Goal: Find specific page/section: Find specific page/section

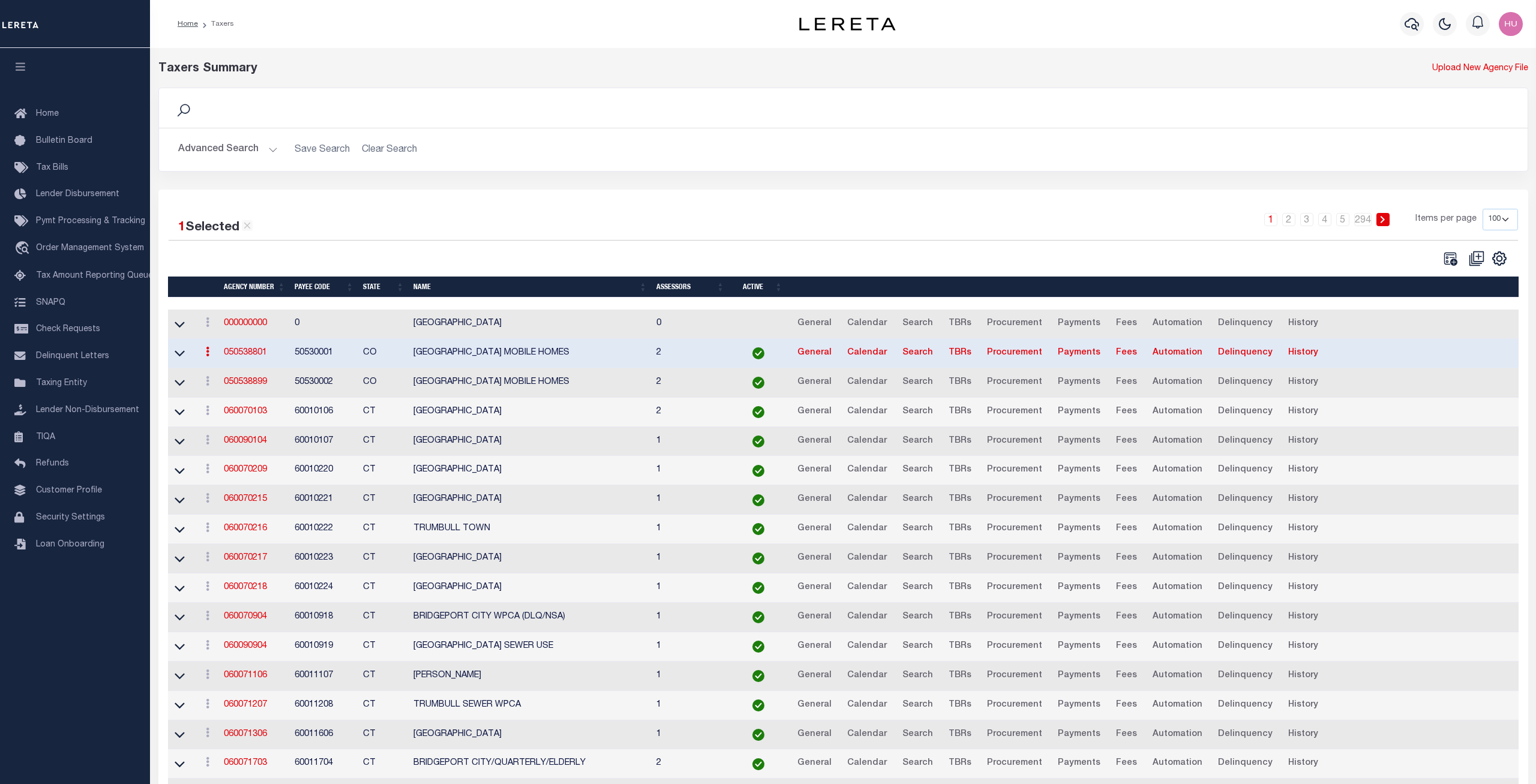
select select "100"
click at [256, 560] on link "060070217" at bounding box center [245, 558] width 44 height 9
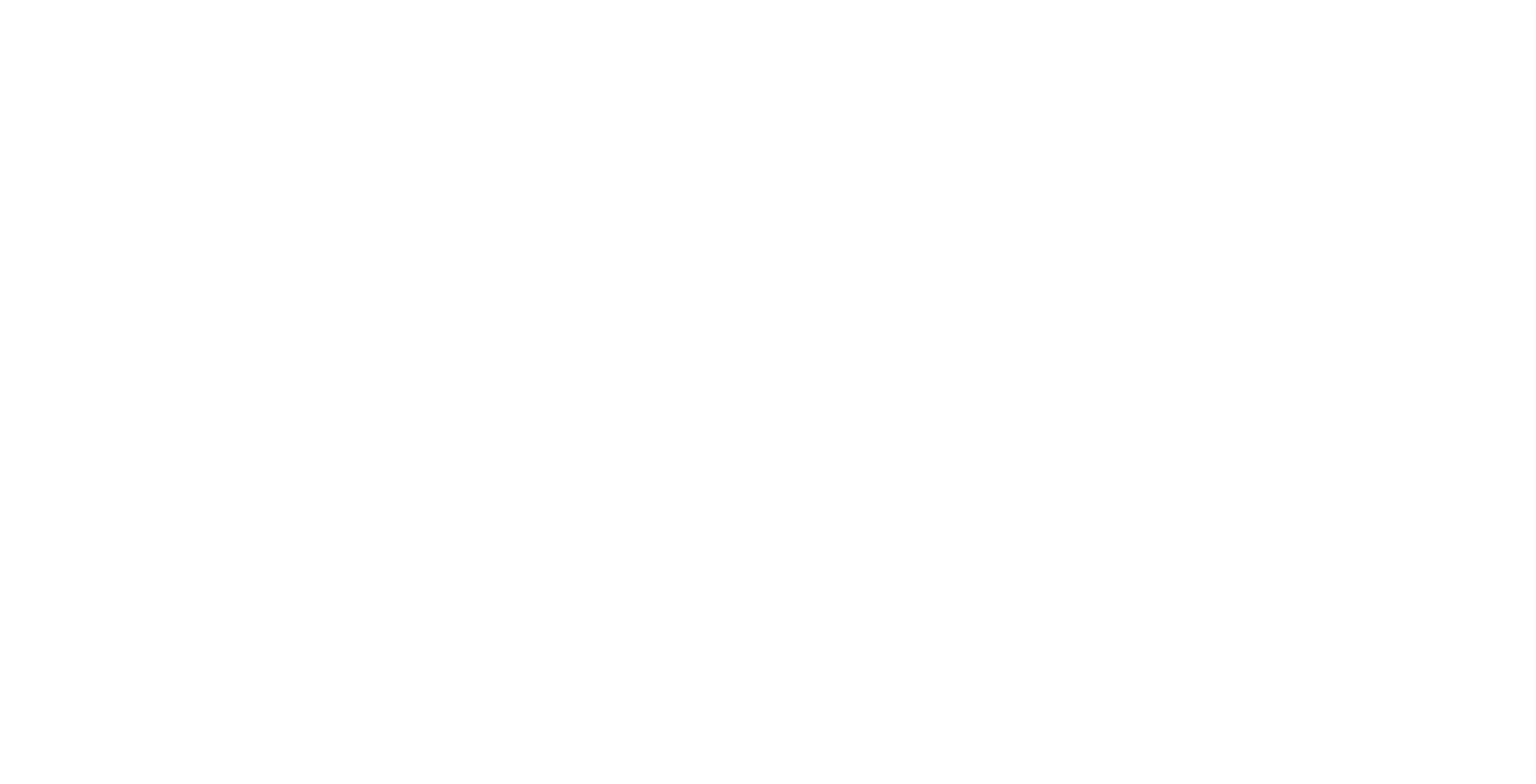
select select
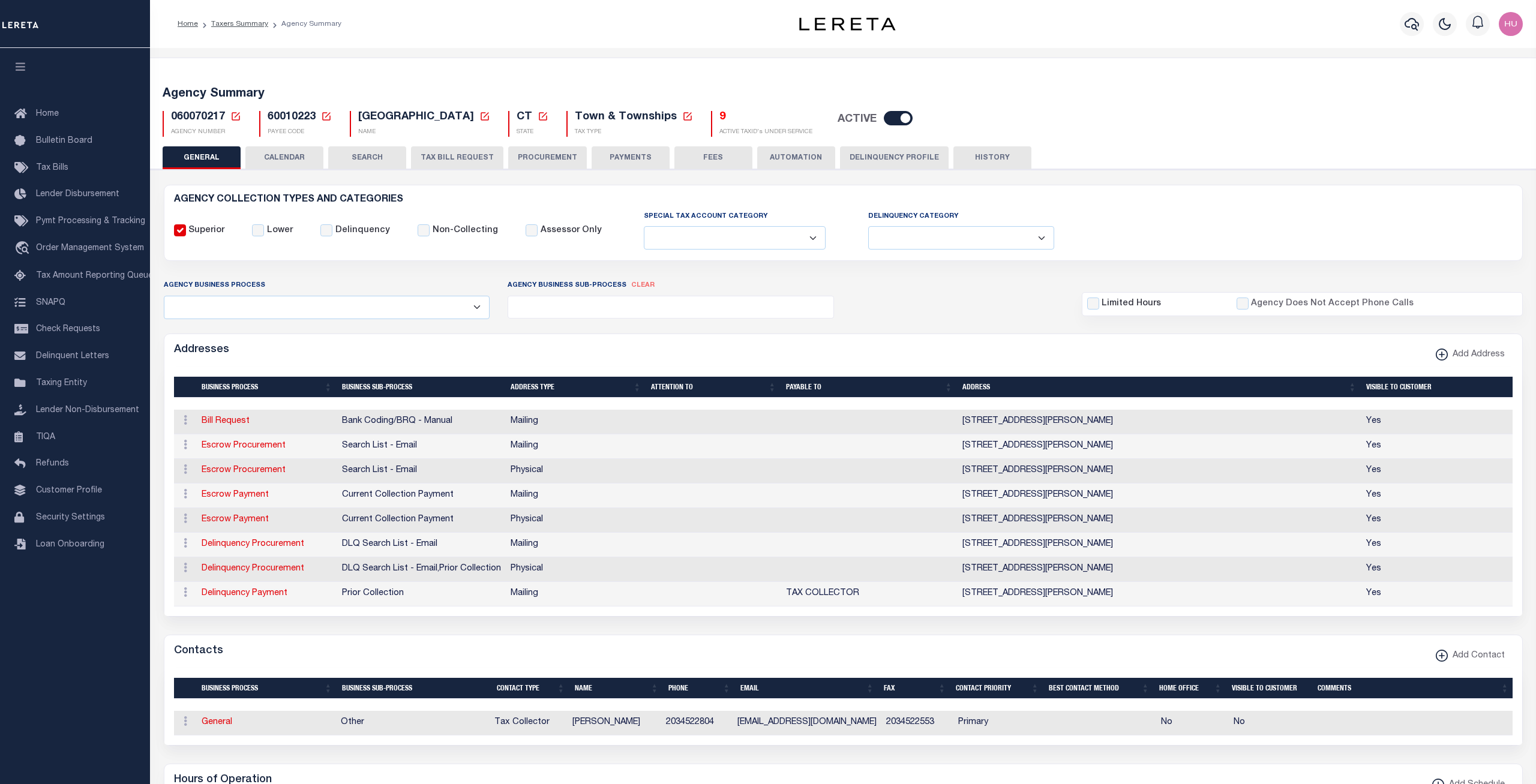
click at [281, 157] on button "CALENDAR" at bounding box center [285, 157] width 78 height 23
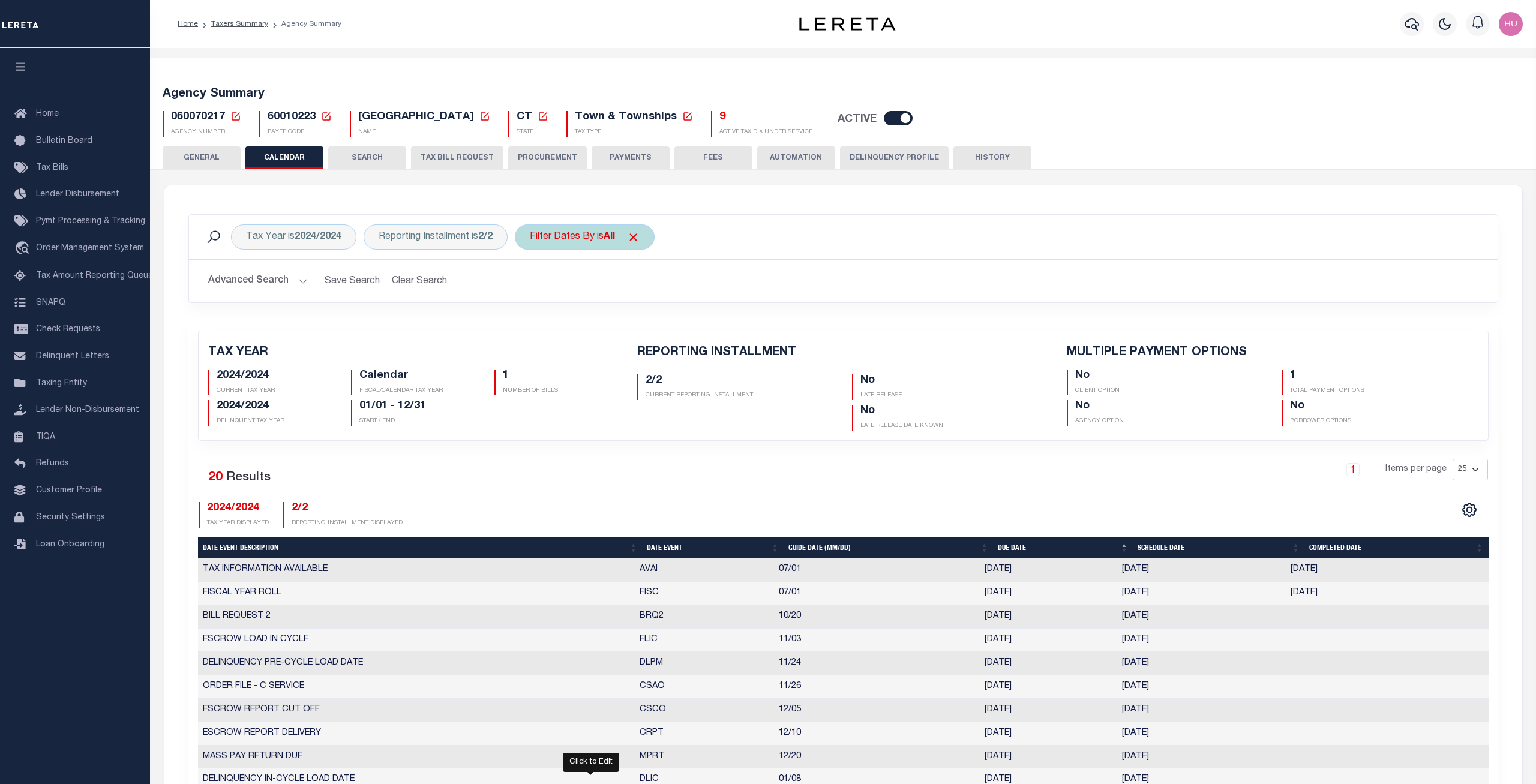
checkbox input "false"
type input "1"
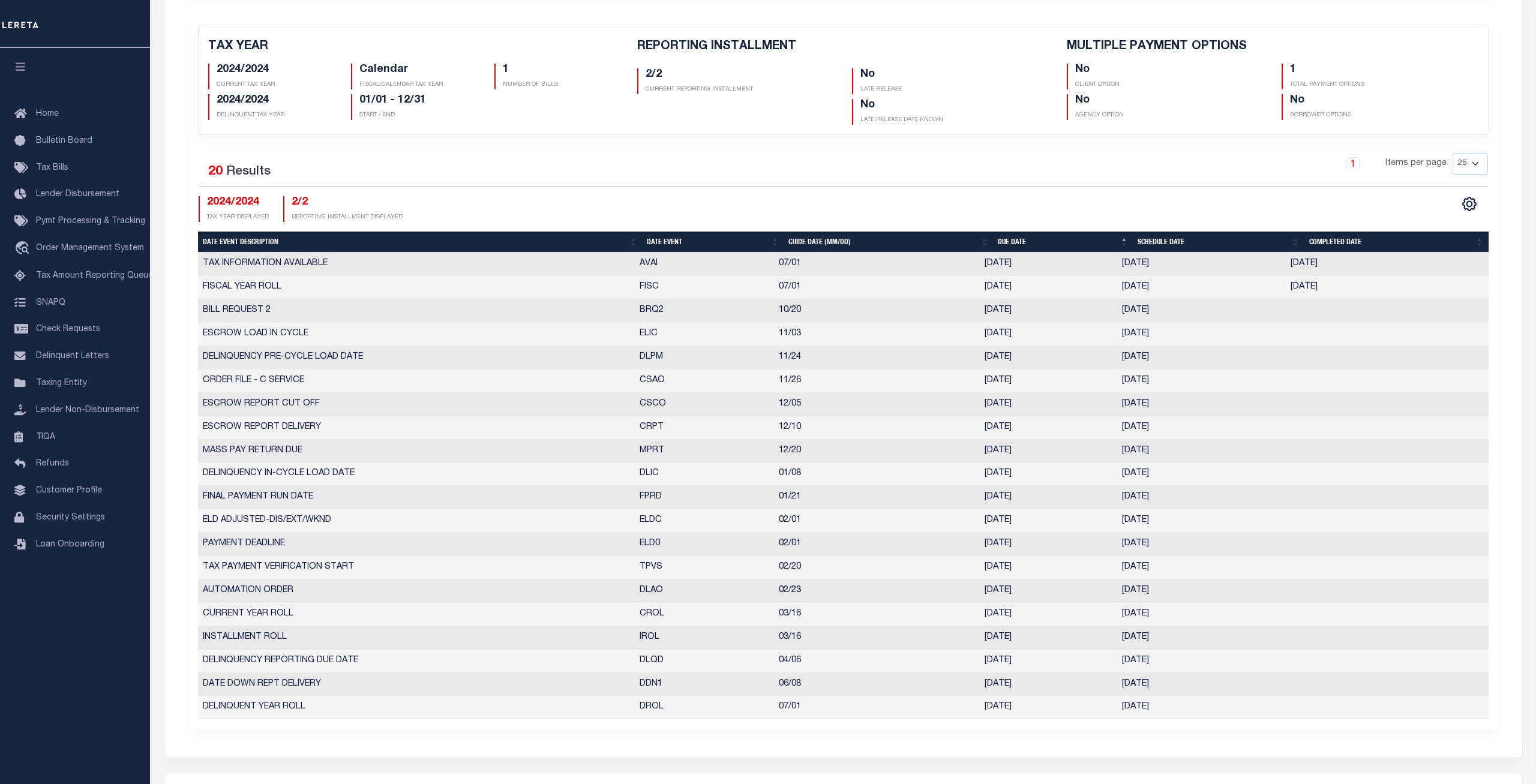
scroll to position [367, 0]
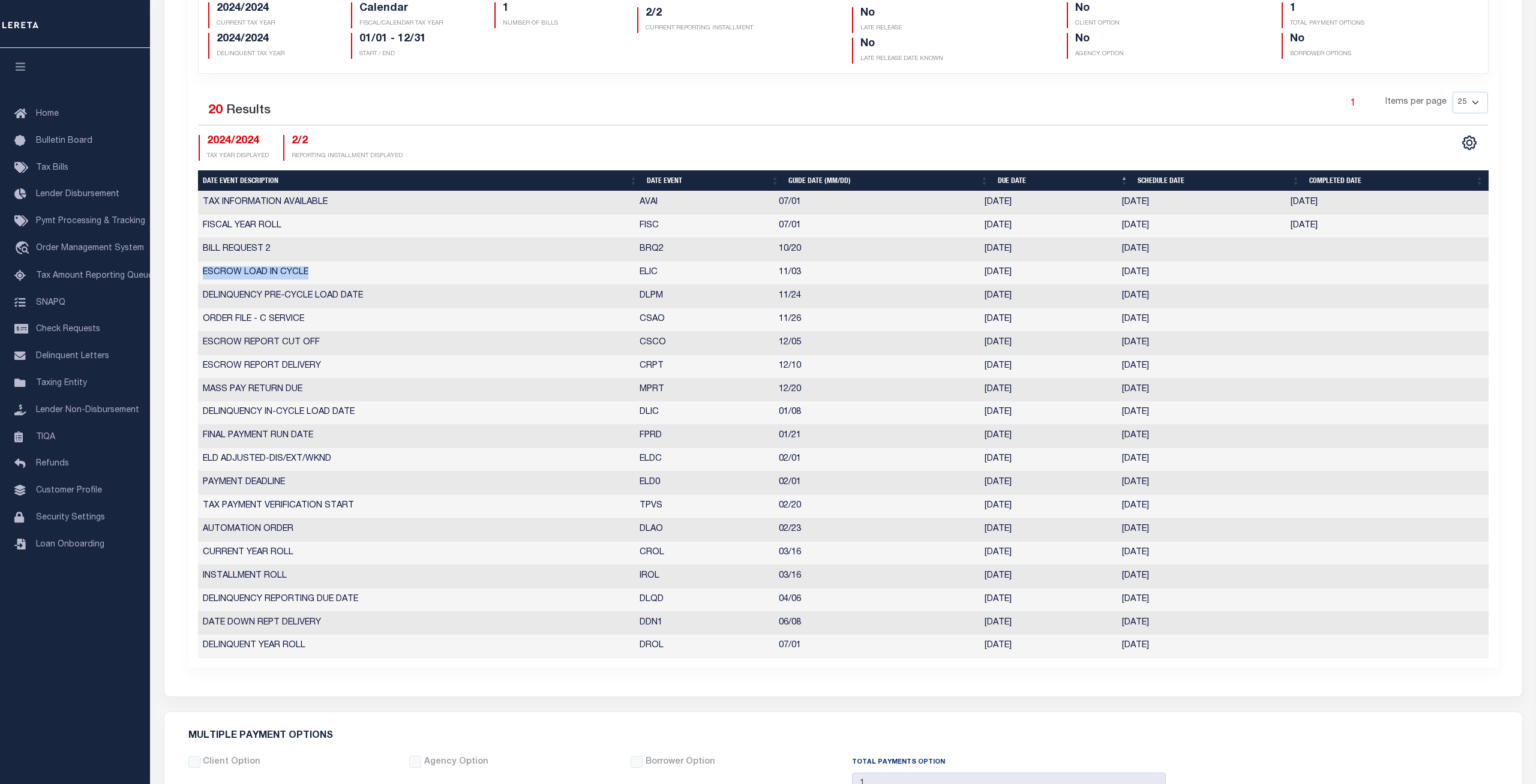
drag, startPoint x: 313, startPoint y: 271, endPoint x: 203, endPoint y: 271, distance: 110.0
click at [203, 271] on td "ESCROW LOAD IN CYCLE" at bounding box center [416, 273] width 437 height 23
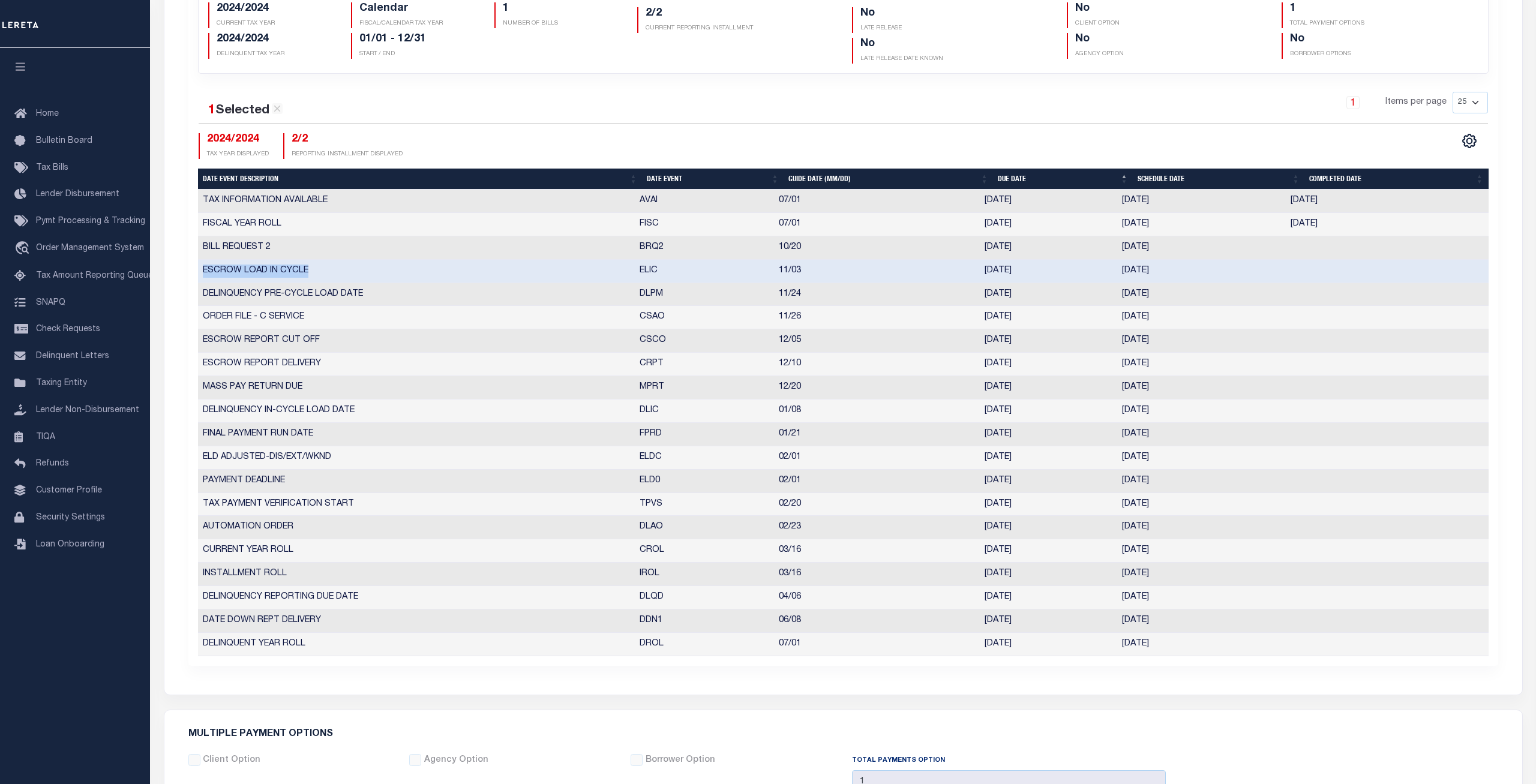
click at [187, 267] on div "TAX YEAR 2024/2024 CURRENT TAX YEAR Calendar FISCAL/CALENDAR TAX YEAR 1 NUMBER …" at bounding box center [843, 310] width 1328 height 712
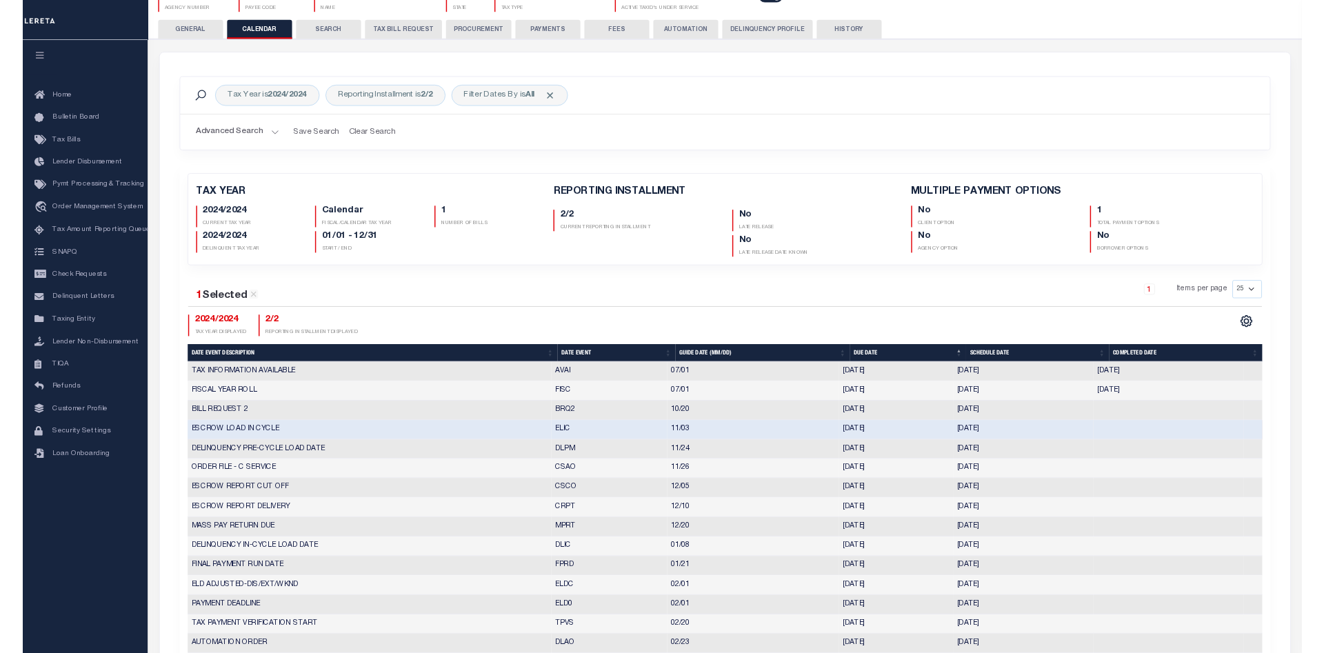
scroll to position [0, 0]
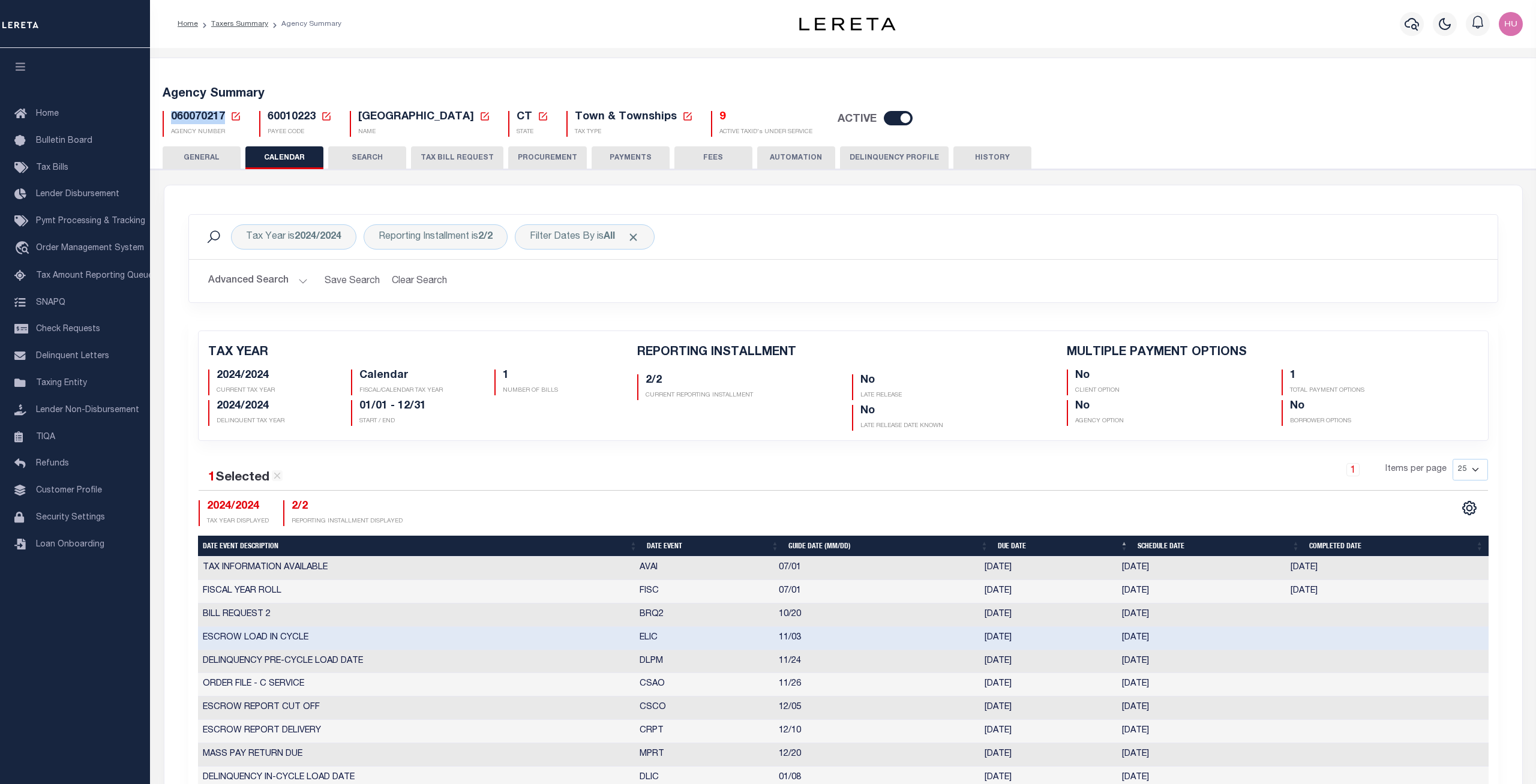
drag, startPoint x: 225, startPoint y: 117, endPoint x: 164, endPoint y: 118, distance: 61.0
click at [164, 118] on div "060070217 Agency Number Edit Cancel Ok New Agency Number Cancel Ok" at bounding box center [202, 124] width 78 height 26
copy span "060070217"
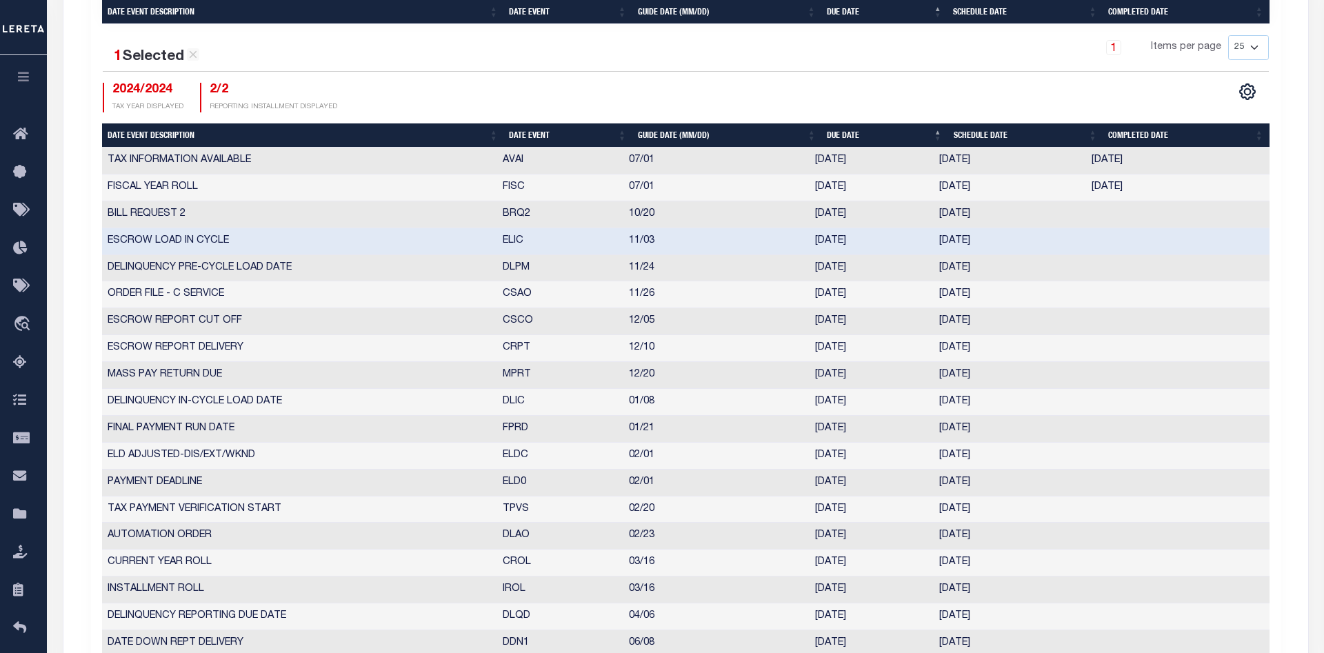
scroll to position [633, 0]
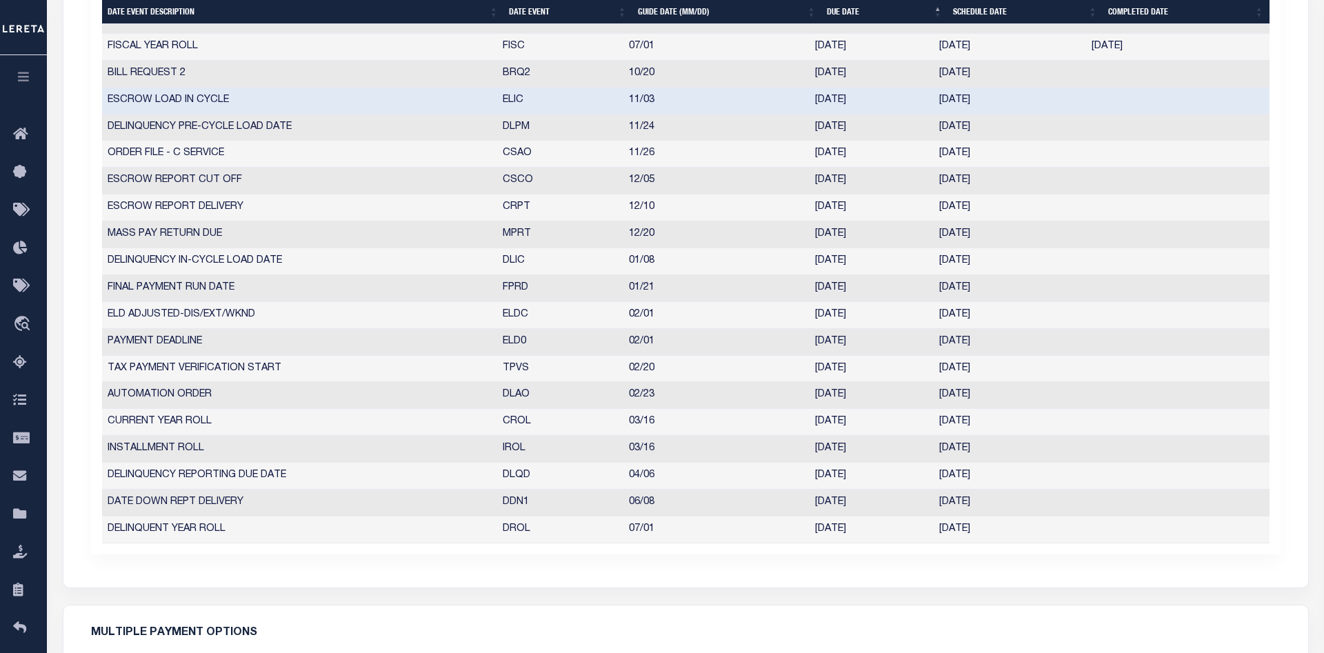
drag, startPoint x: 1009, startPoint y: 423, endPoint x: 502, endPoint y: 423, distance: 506.7
click at [502, 423] on tr "CURRENT YEAR ROLL CROL 03/16 [DATE] [DATE] 10017832" at bounding box center [685, 422] width 1167 height 27
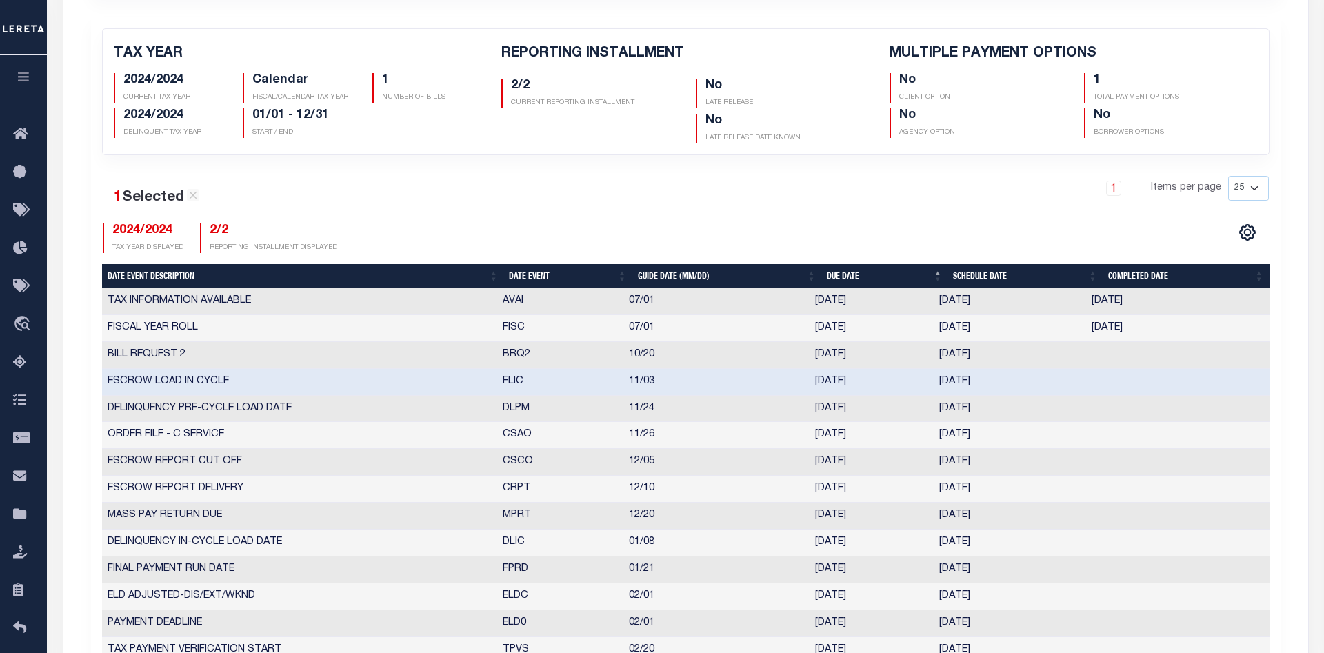
scroll to position [141, 0]
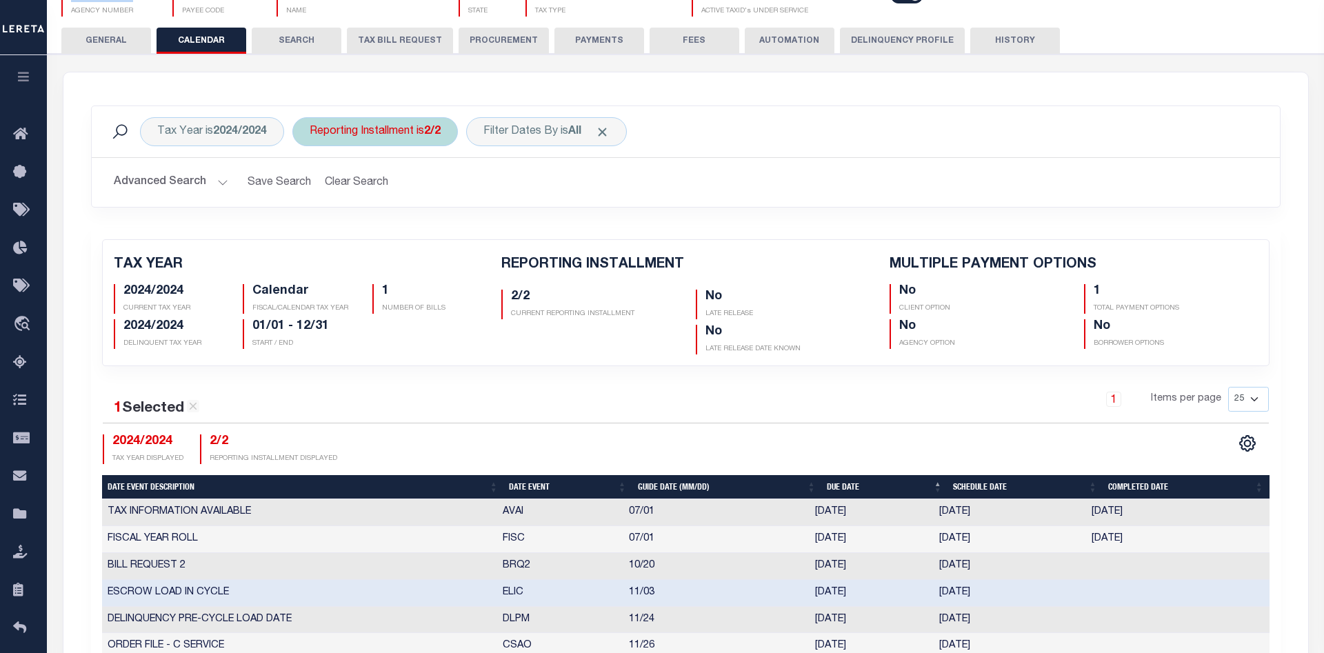
click at [421, 135] on div "Reporting Installment is 2/2" at bounding box center [374, 131] width 165 height 29
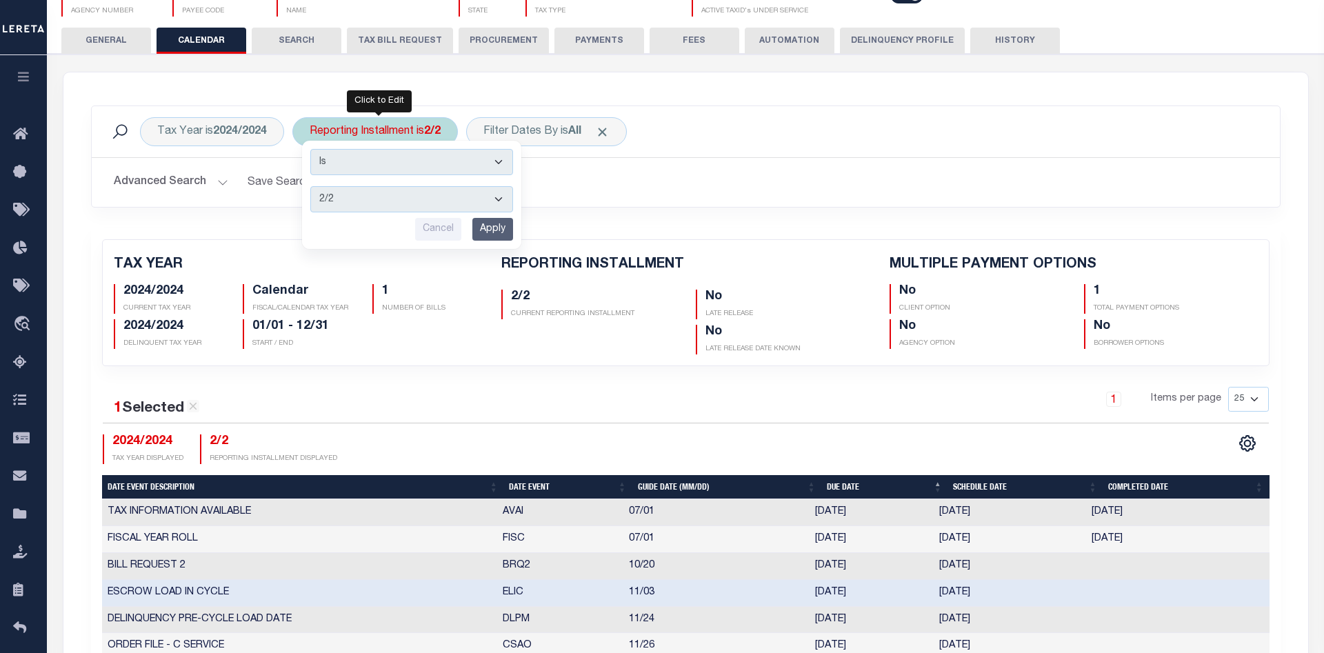
click at [310, 186] on select "1/2 2/2" at bounding box center [411, 199] width 203 height 26
select select "1/2"
click option "1/2" at bounding box center [0, 0] width 0 height 0
click at [487, 231] on input "Apply" at bounding box center [492, 229] width 41 height 23
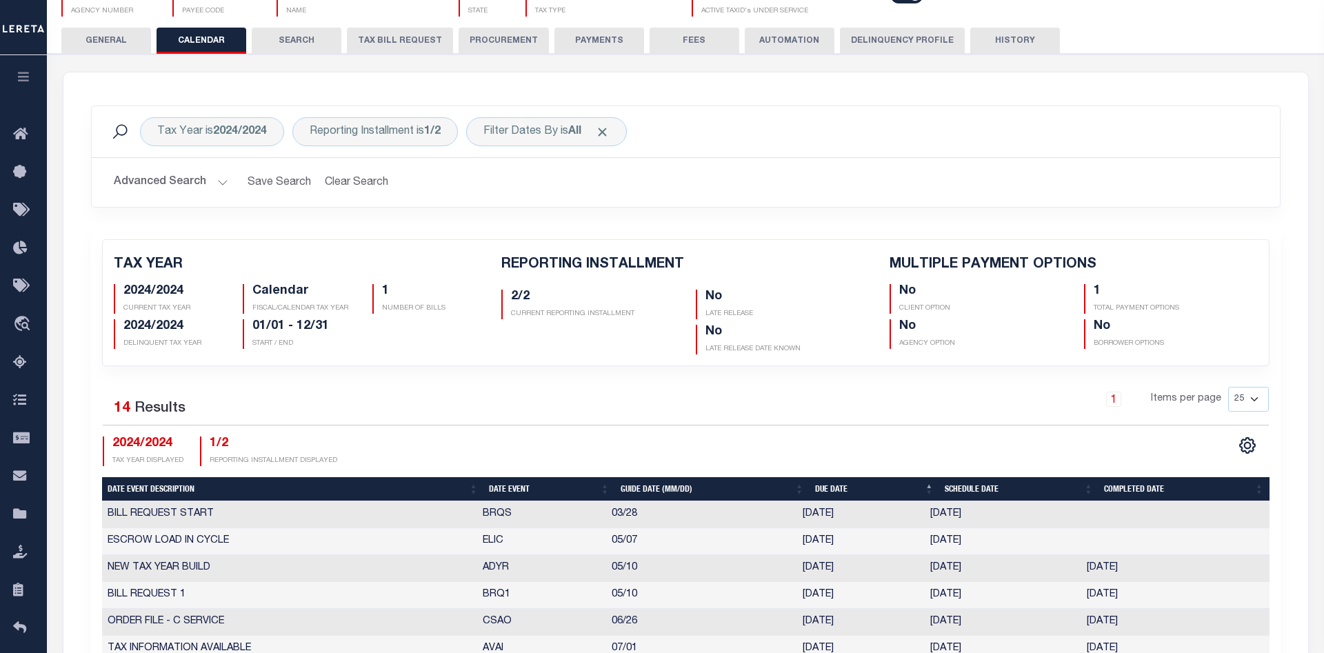
scroll to position [0, 0]
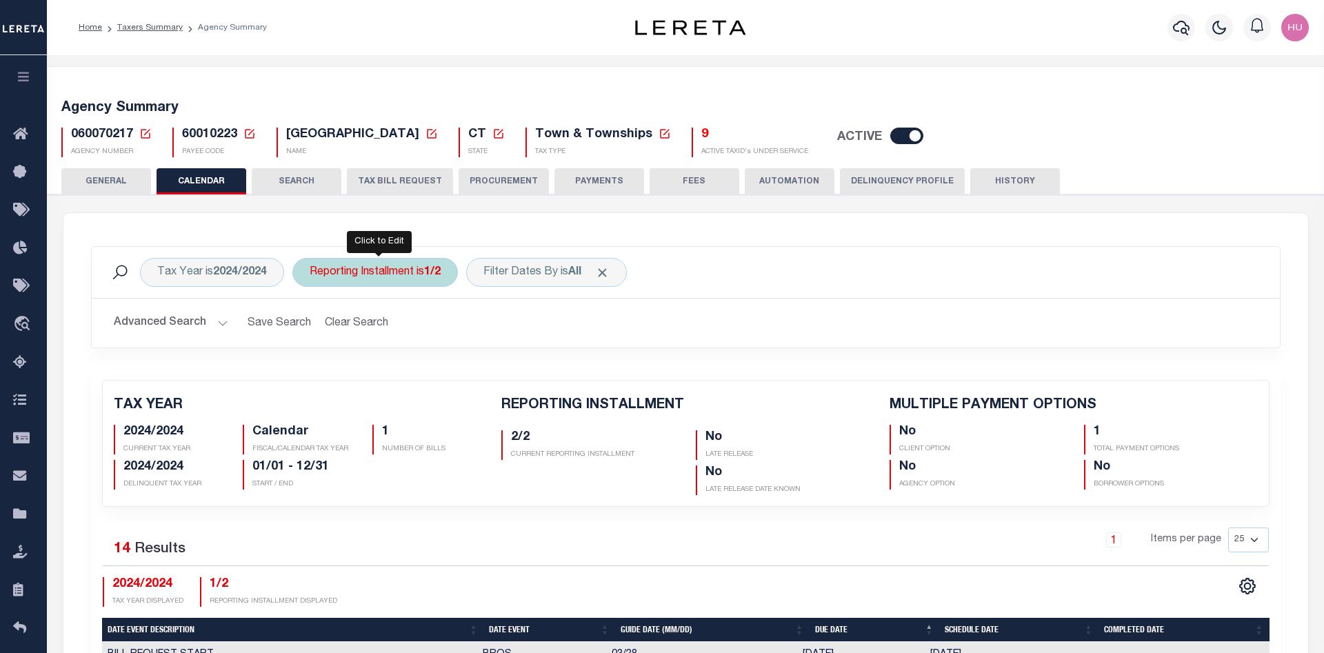
click at [405, 275] on div "Reporting Installment is 1/2" at bounding box center [374, 272] width 165 height 29
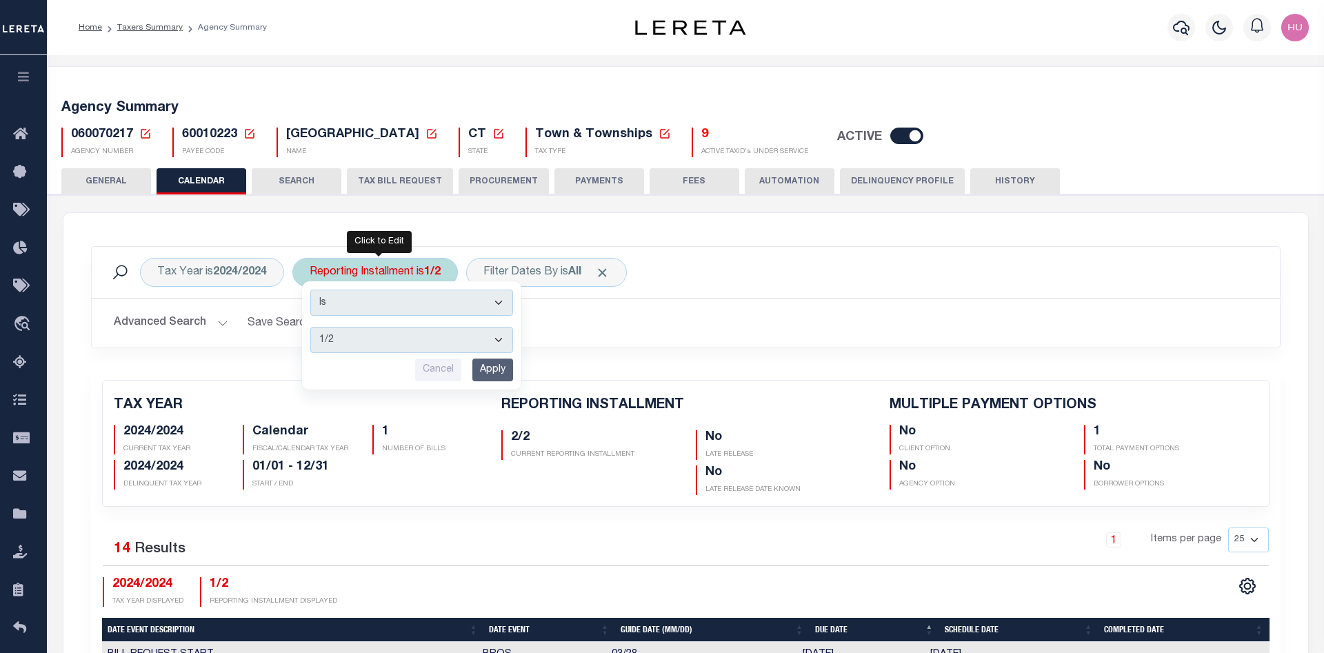
click at [310, 327] on select "1/2 2/2" at bounding box center [411, 340] width 203 height 26
select select "2/2"
click option "2/2" at bounding box center [0, 0] width 0 height 0
click at [489, 369] on input "Apply" at bounding box center [492, 369] width 41 height 23
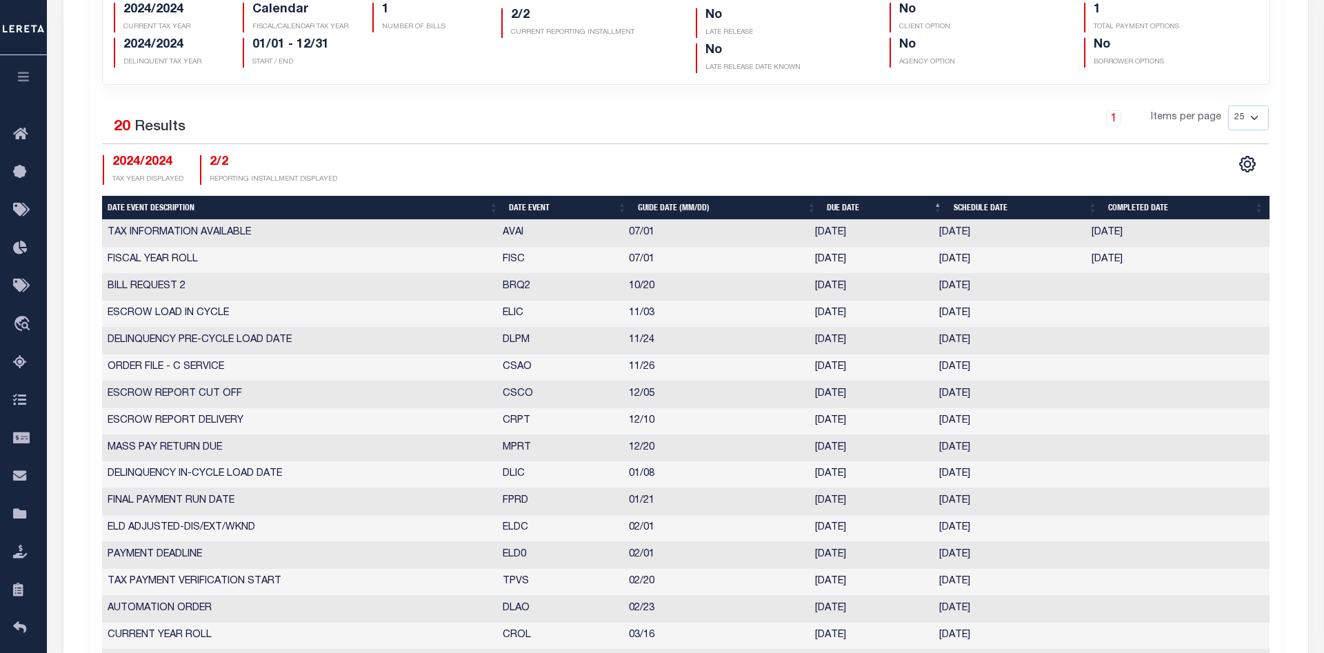
scroll to position [352, 0]
